Goal: Understand process/instructions: Learn how to perform a task or action

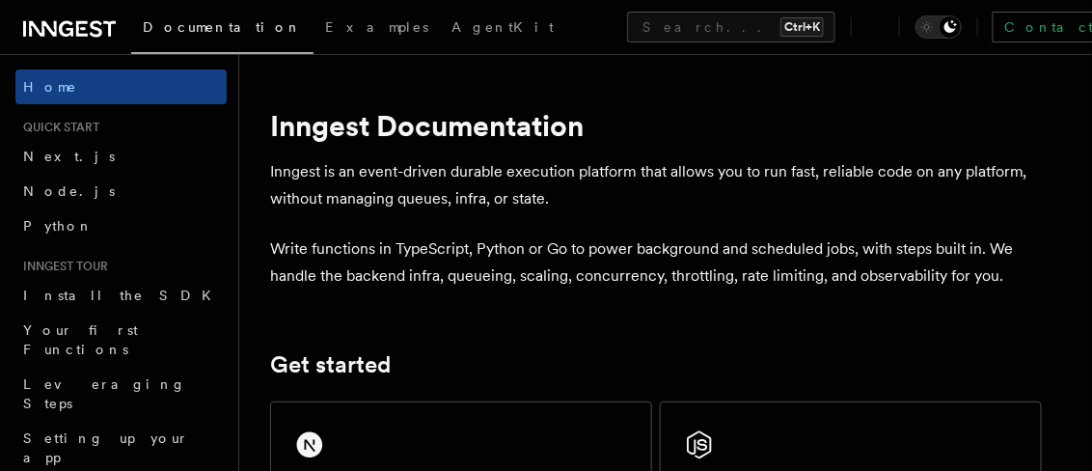
click at [65, 160] on link "Next.js" at bounding box center [120, 156] width 211 height 35
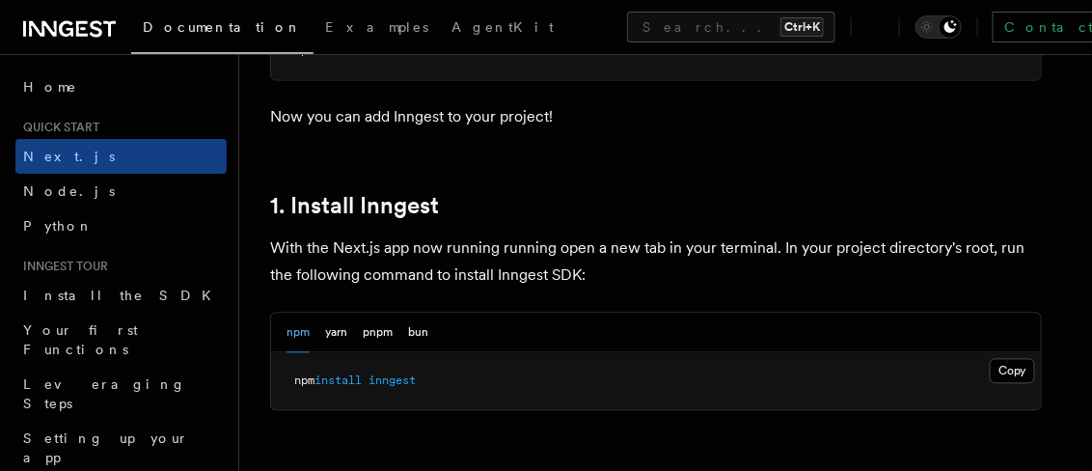
scroll to position [960, 0]
click at [1000, 370] on button "Copy Copied" at bounding box center [1012, 370] width 45 height 25
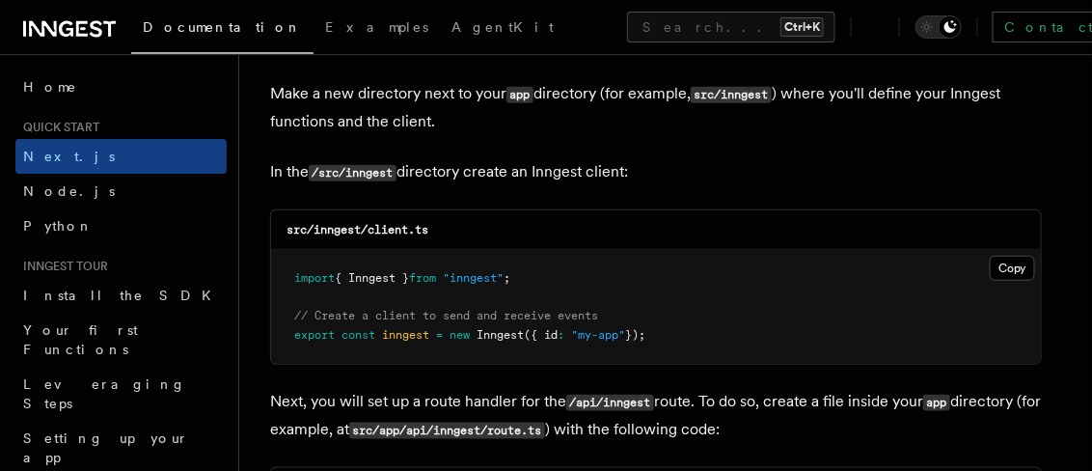
scroll to position [2399, 0]
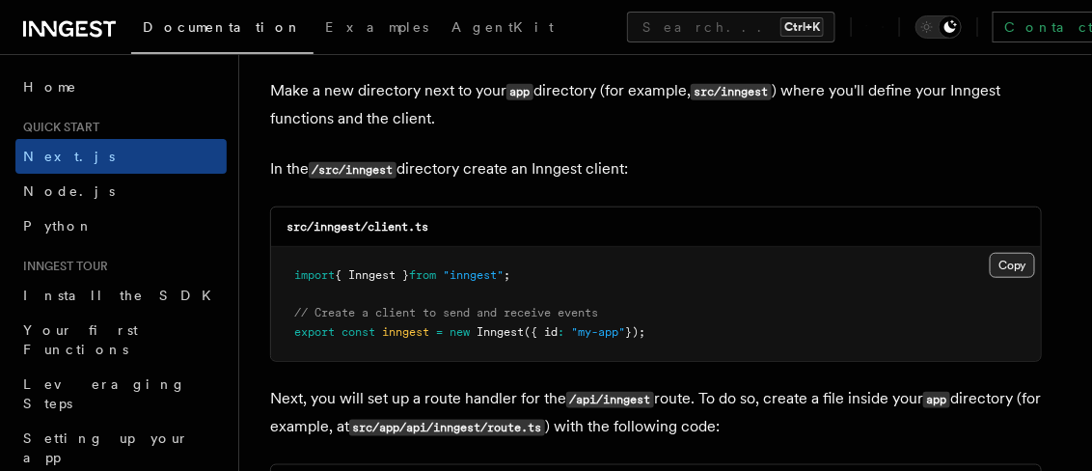
click at [1003, 264] on button "Copy Copied" at bounding box center [1012, 265] width 45 height 25
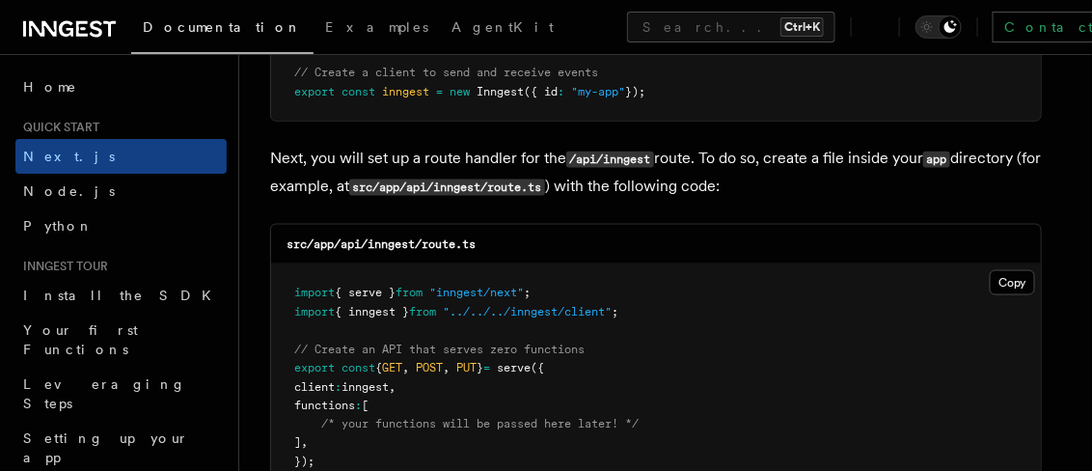
scroll to position [2697, 0]
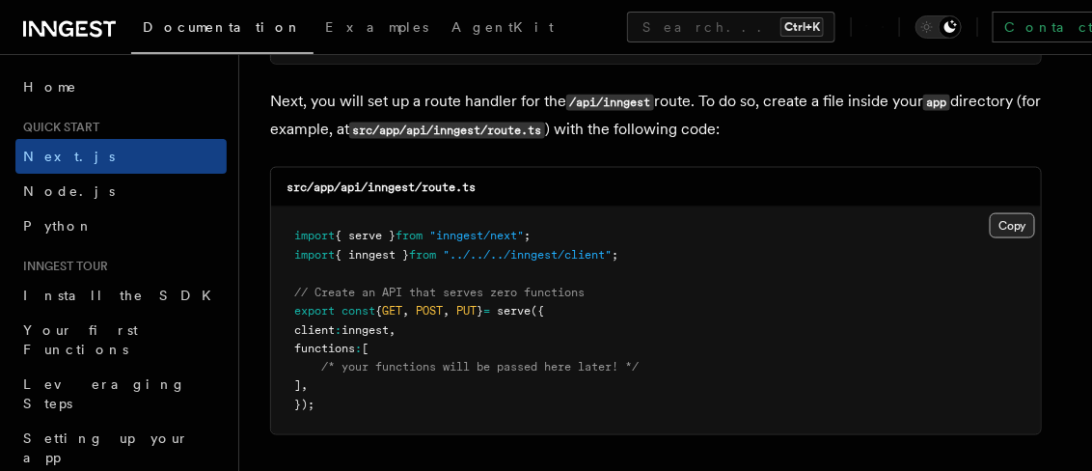
click at [1005, 213] on button "Copy Copied" at bounding box center [1012, 225] width 45 height 25
